Goal: Navigation & Orientation: Find specific page/section

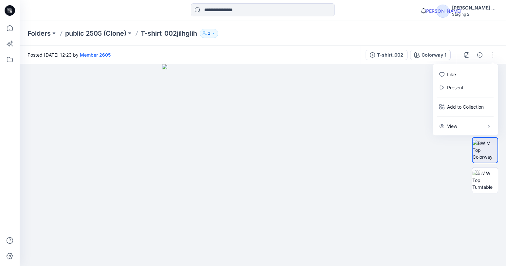
click at [481, 54] on icon at bounding box center [479, 54] width 5 height 5
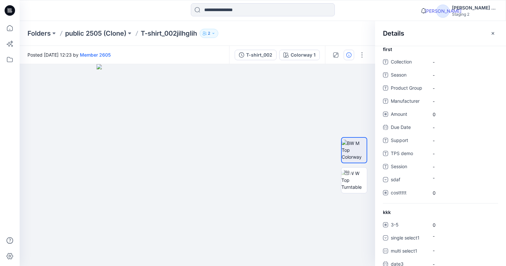
click at [491, 39] on div "Details" at bounding box center [440, 33] width 131 height 25
click at [492, 34] on icon at bounding box center [492, 33] width 3 height 3
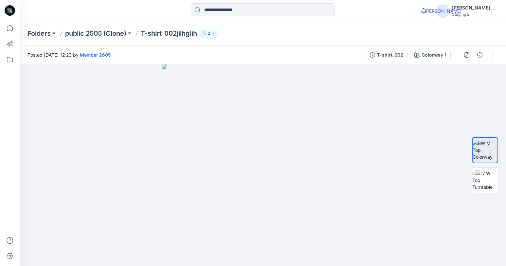
click at [397, 55] on div "T-shirt_002" at bounding box center [390, 54] width 26 height 7
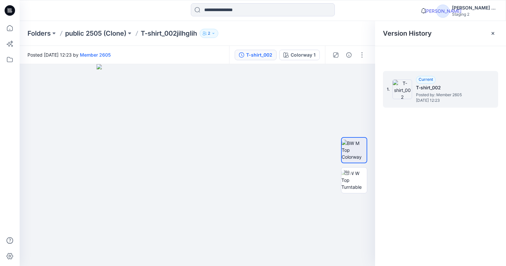
click at [448, 83] on div "Current T-shirt_002 Posted by: Member 2605 Monday, May 26, 2025 12:23" at bounding box center [448, 89] width 65 height 27
click at [40, 31] on p "Folders" at bounding box center [38, 33] width 23 height 9
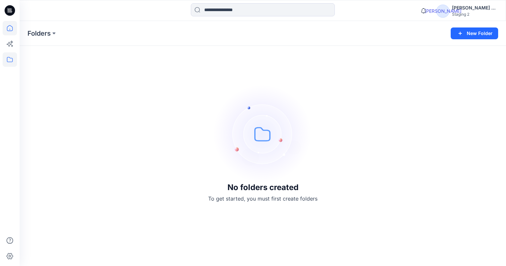
click at [16, 29] on icon at bounding box center [10, 28] width 14 height 14
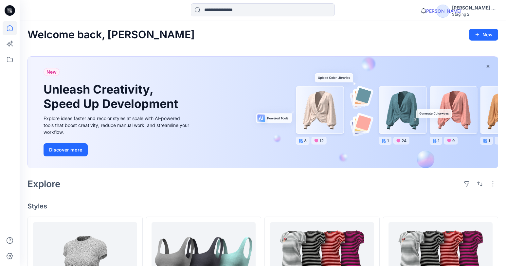
click at [493, 186] on icon "button" at bounding box center [492, 183] width 1 height 5
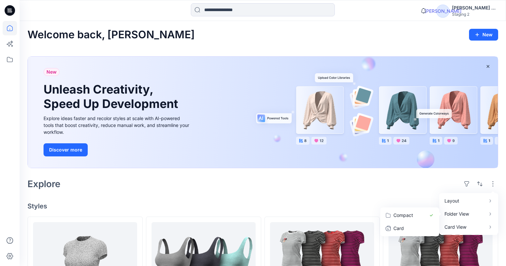
click at [423, 226] on p "Card" at bounding box center [409, 228] width 33 height 8
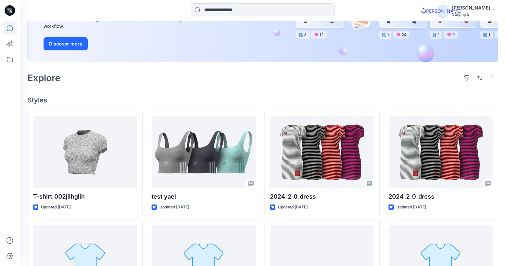
scroll to position [113, 0]
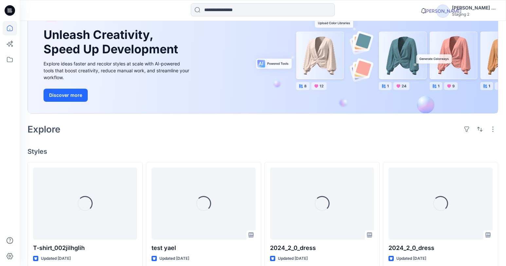
scroll to position [55, 0]
click at [494, 126] on div "button" at bounding box center [492, 129] width 10 height 10
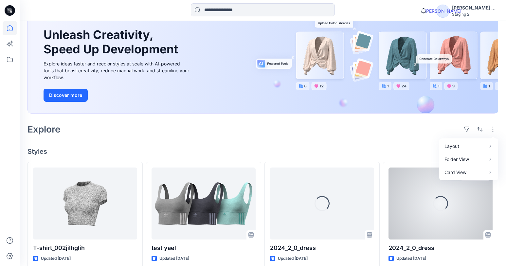
click at [490, 238] on div at bounding box center [487, 234] width 9 height 9
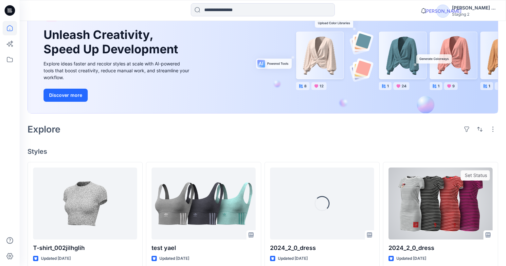
click at [488, 235] on icon at bounding box center [487, 234] width 5 height 5
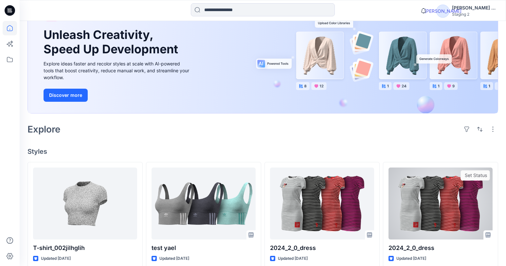
click at [488, 235] on icon at bounding box center [487, 234] width 5 height 5
click at [490, 235] on icon at bounding box center [487, 234] width 5 height 5
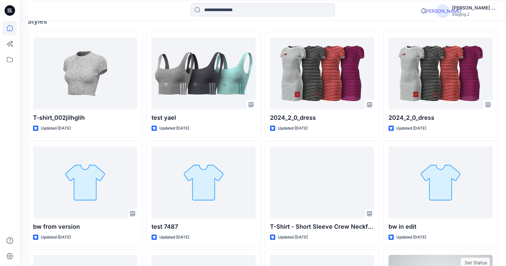
scroll to position [152, 0]
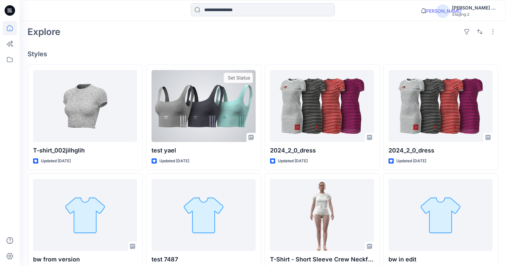
click at [187, 110] on div at bounding box center [203, 106] width 104 height 72
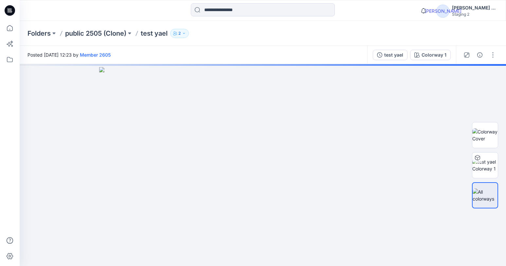
click at [498, 57] on div "button" at bounding box center [492, 55] width 10 height 10
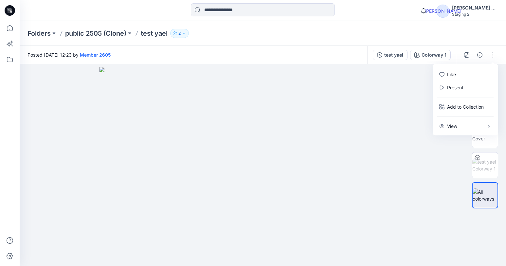
click at [461, 174] on div at bounding box center [263, 165] width 486 height 202
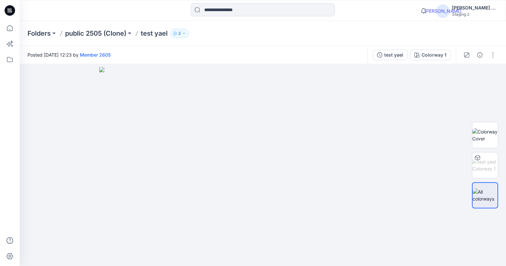
click at [493, 54] on icon "button" at bounding box center [492, 54] width 5 height 5
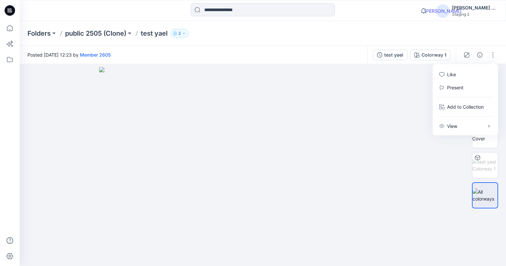
click at [473, 124] on div "View" at bounding box center [465, 126] width 60 height 13
click at [452, 167] on div at bounding box center [263, 165] width 486 height 202
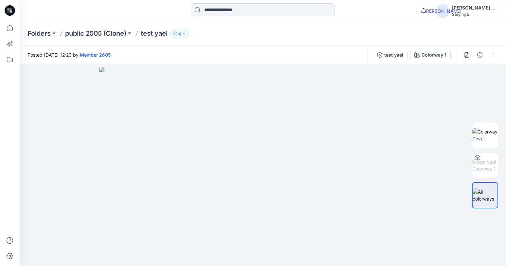
click at [463, 40] on div "Folders public 2505 (Clone) test yael 2" at bounding box center [263, 33] width 486 height 25
click at [9, 61] on icon at bounding box center [10, 59] width 14 height 14
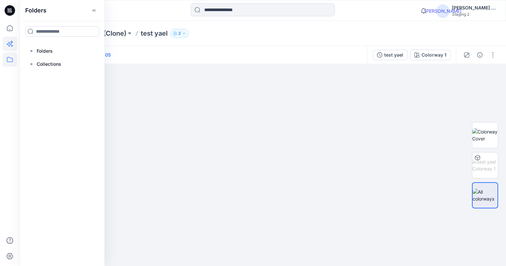
click at [13, 41] on icon at bounding box center [10, 44] width 14 height 14
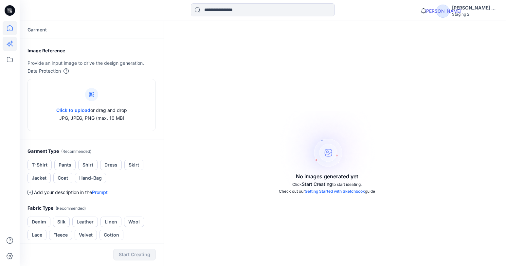
click at [8, 28] on icon at bounding box center [10, 28] width 14 height 14
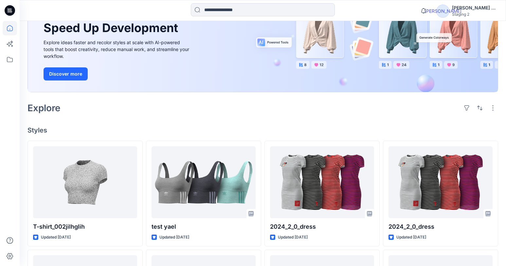
scroll to position [79, 0]
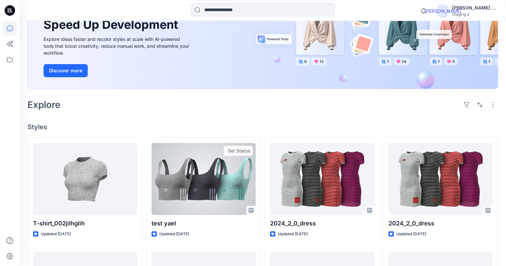
click at [234, 217] on div "test yael Updated 4 months ago Set Status" at bounding box center [203, 190] width 115 height 106
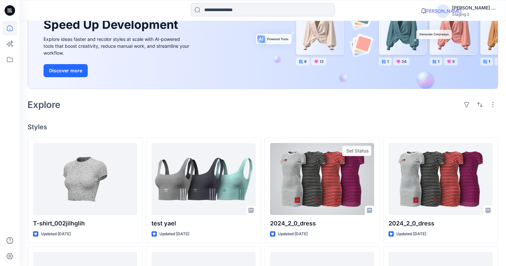
click at [364, 204] on div at bounding box center [322, 179] width 104 height 72
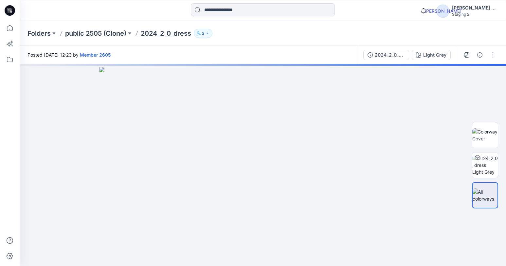
click at [493, 56] on icon "button" at bounding box center [492, 54] width 5 height 5
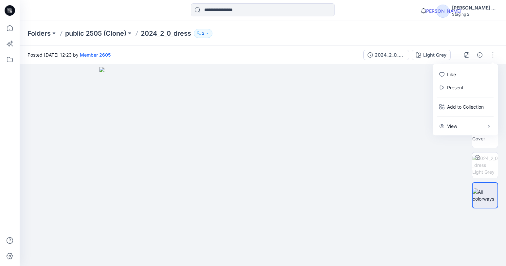
click at [493, 56] on icon "button" at bounding box center [492, 54] width 5 height 5
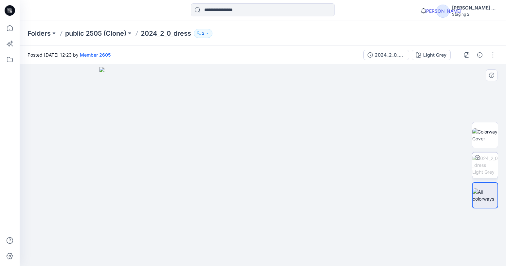
click at [485, 137] on icon "4%" at bounding box center [485, 161] width 98 height 49
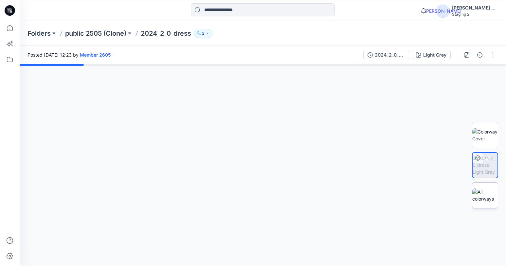
click at [488, 191] on img at bounding box center [485, 195] width 26 height 14
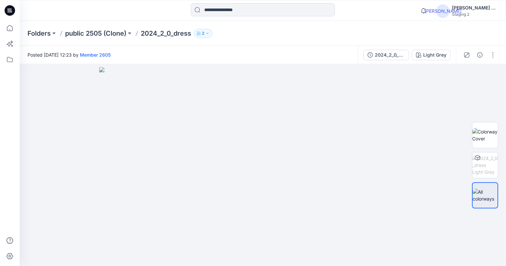
click at [490, 54] on div "button" at bounding box center [492, 55] width 10 height 10
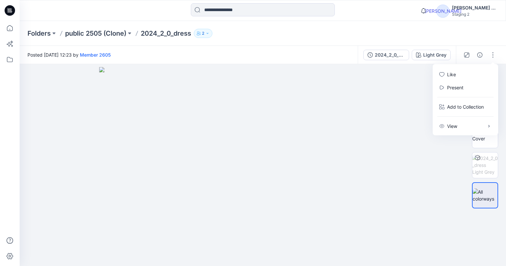
click at [485, 127] on div "View" at bounding box center [465, 126] width 60 height 13
click at [495, 59] on div "button" at bounding box center [492, 55] width 10 height 10
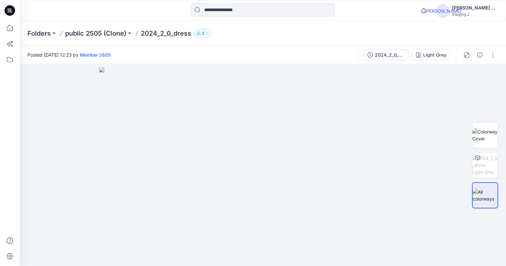
click at [495, 59] on div "button" at bounding box center [492, 55] width 10 height 10
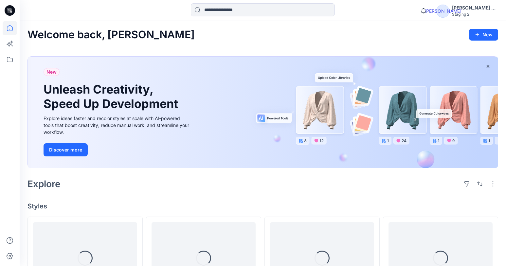
click at [491, 186] on icon "button" at bounding box center [492, 183] width 5 height 5
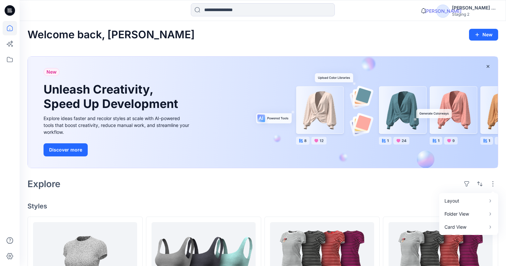
click at [491, 186] on icon "button" at bounding box center [492, 183] width 5 height 5
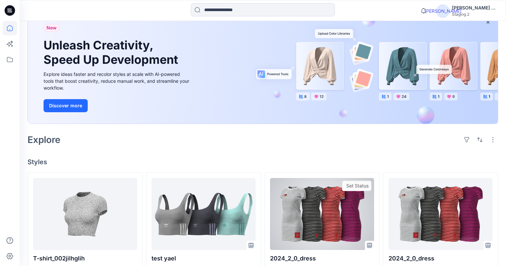
scroll to position [43, 0]
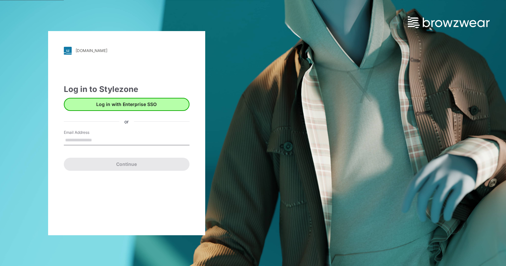
click at [157, 103] on button "Log in with Enterprise SSO" at bounding box center [127, 104] width 126 height 13
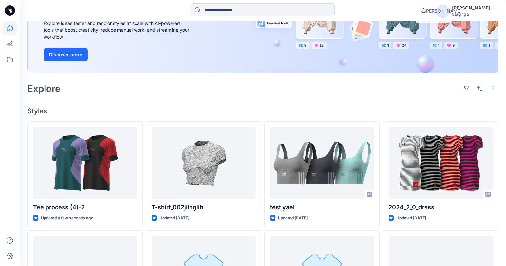
scroll to position [96, 0]
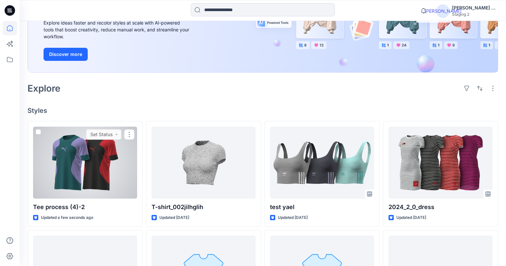
click at [130, 133] on icon at bounding box center [129, 134] width 5 height 5
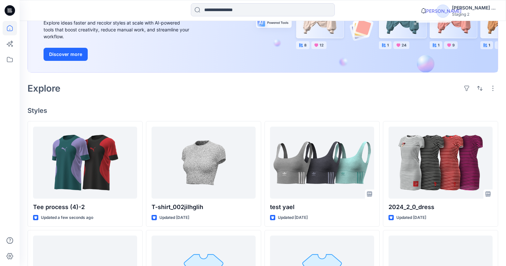
click at [164, 109] on h4 "Styles" at bounding box center [262, 111] width 470 height 8
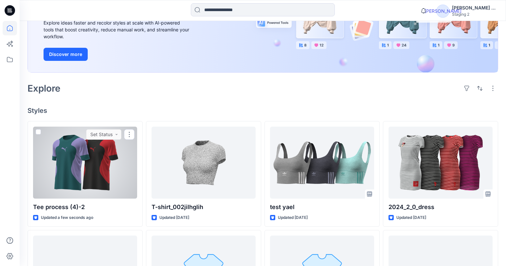
click at [132, 133] on div at bounding box center [129, 134] width 10 height 10
click at [93, 165] on div at bounding box center [85, 163] width 104 height 72
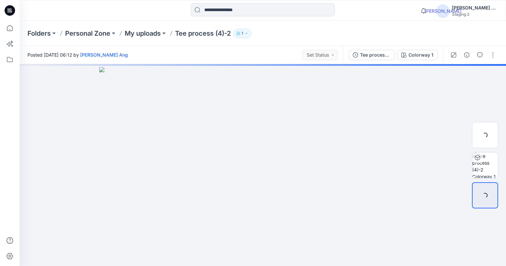
click at [491, 57] on icon "button" at bounding box center [492, 54] width 5 height 5
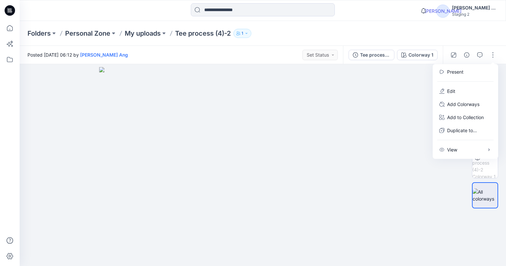
click at [423, 173] on img at bounding box center [262, 166] width 327 height 199
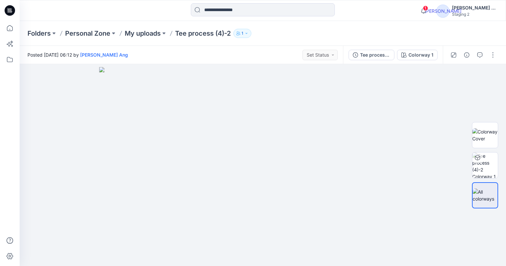
click at [430, 9] on icon at bounding box center [423, 10] width 13 height 13
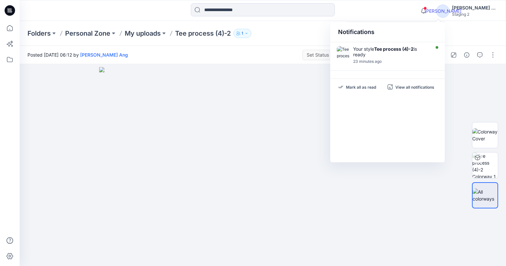
click at [486, 41] on div "Folders Personal Zone My uploads Tee process (4)-2 1" at bounding box center [263, 33] width 486 height 25
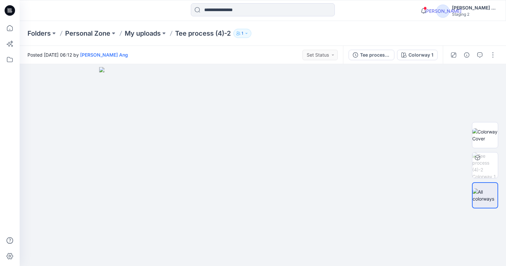
click at [491, 58] on div "button" at bounding box center [492, 55] width 10 height 10
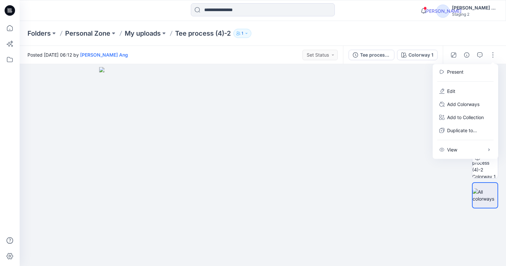
click at [421, 27] on div "Folders Personal Zone My uploads Tee process (4)-2 1" at bounding box center [263, 33] width 486 height 25
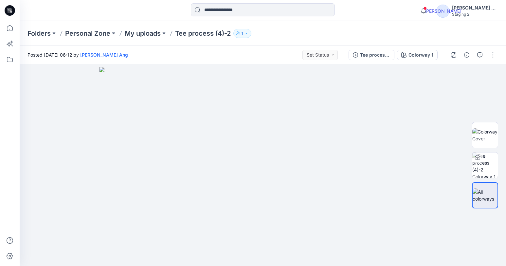
click at [495, 51] on div "button" at bounding box center [492, 55] width 10 height 10
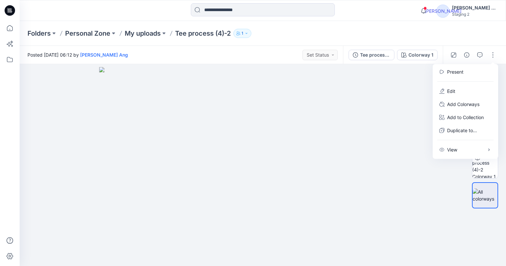
click at [441, 42] on div "Folders Personal Zone My uploads Tee process (4)-2 1" at bounding box center [263, 33] width 486 height 25
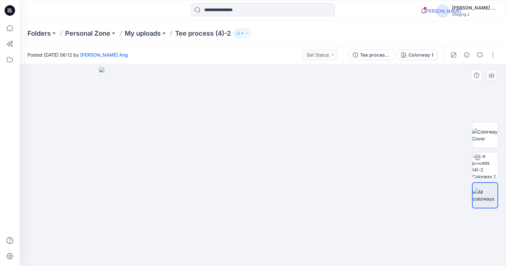
click at [493, 75] on icon at bounding box center [491, 75] width 5 height 5
click at [491, 75] on icon at bounding box center [491, 75] width 5 height 5
